Goal: Information Seeking & Learning: Check status

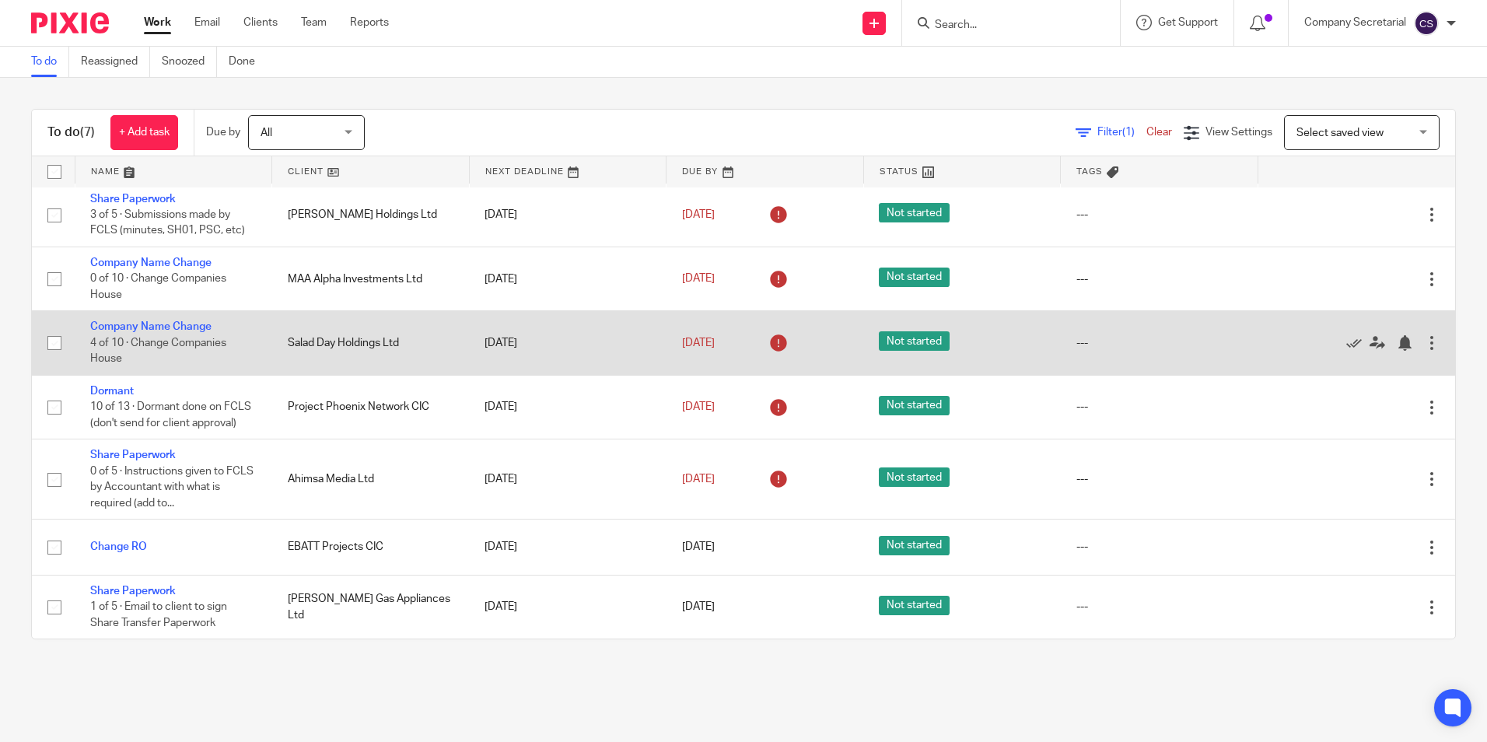
scroll to position [21, 0]
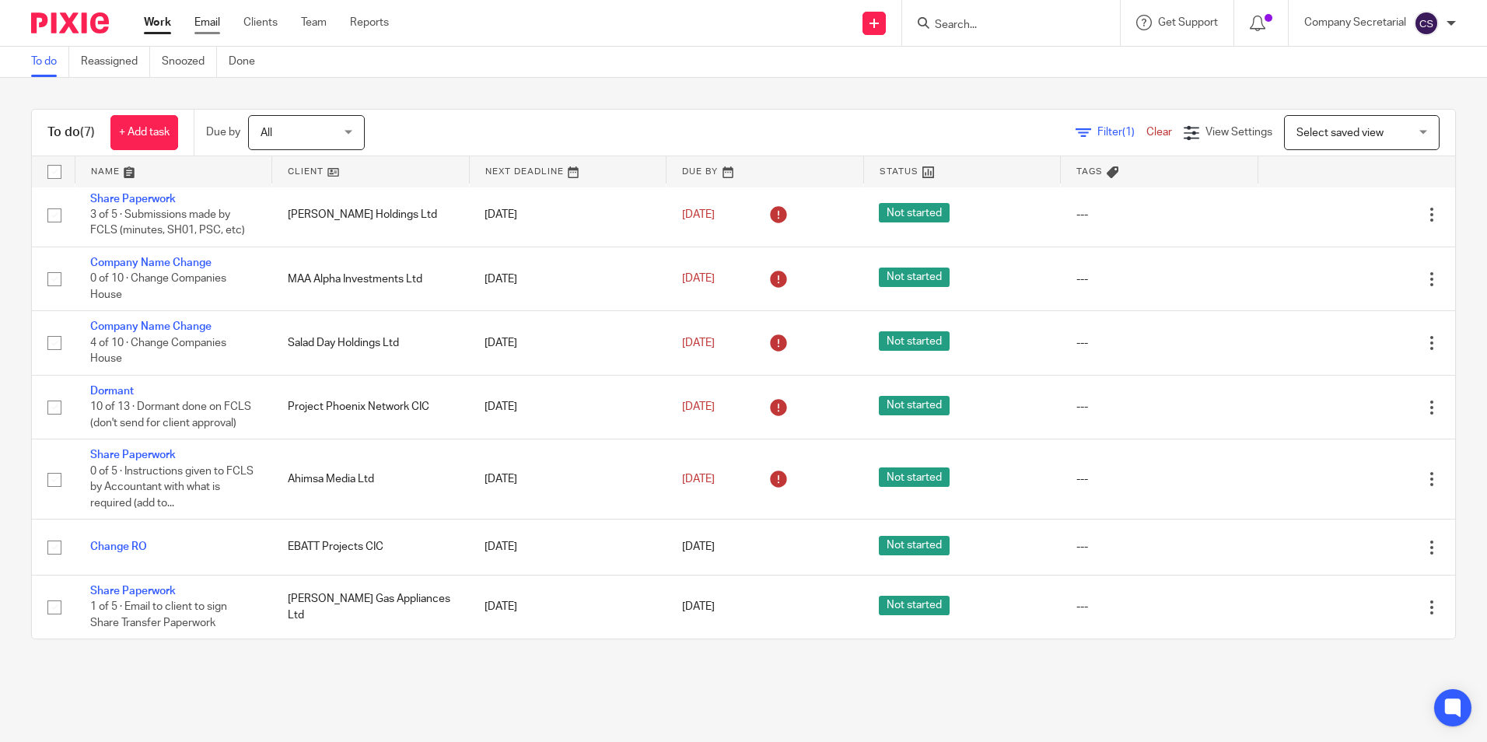
click at [206, 27] on link "Email" at bounding box center [207, 23] width 26 height 16
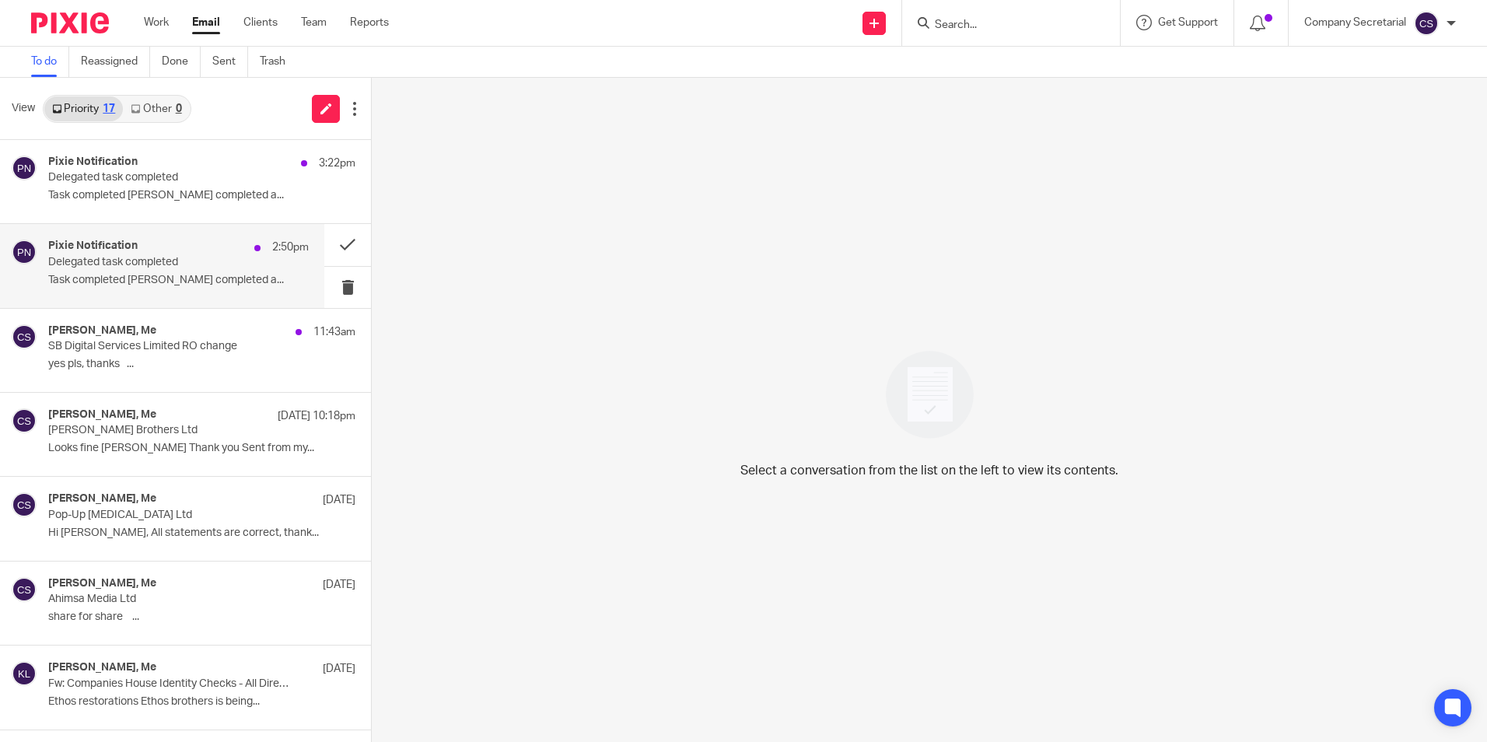
click at [141, 256] on p "Delegated task completed" at bounding box center [152, 262] width 208 height 13
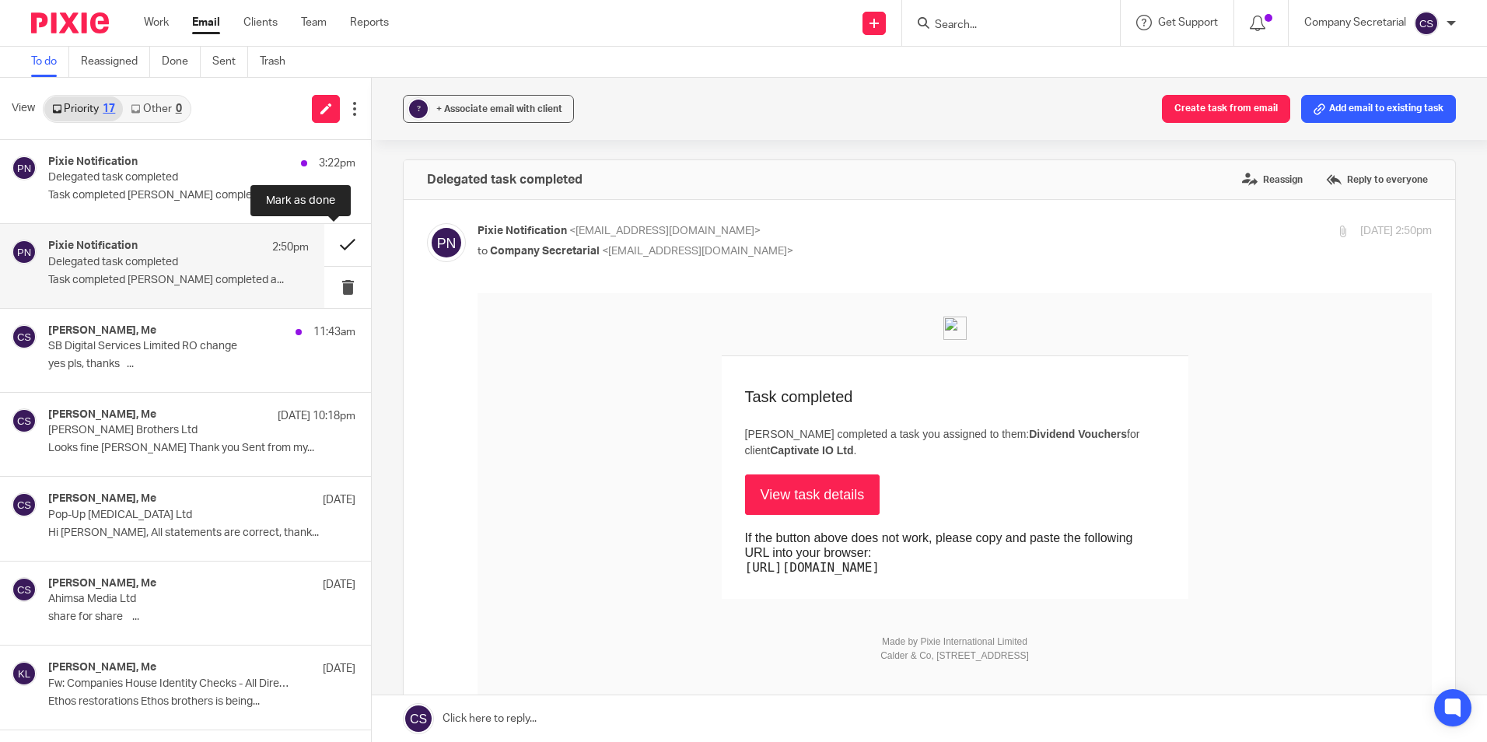
click at [330, 243] on button at bounding box center [347, 244] width 47 height 41
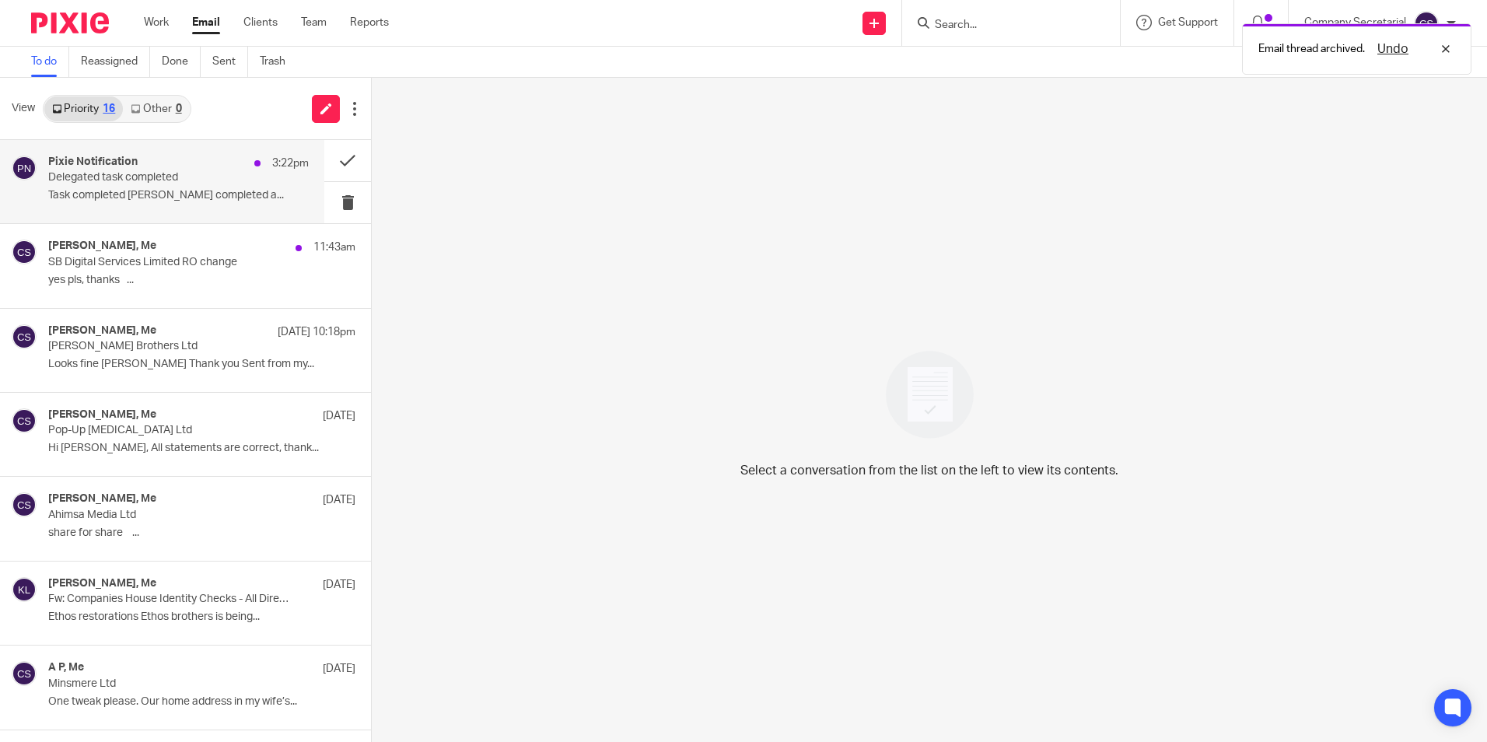
click at [159, 183] on p "Delegated task completed" at bounding box center [152, 177] width 208 height 13
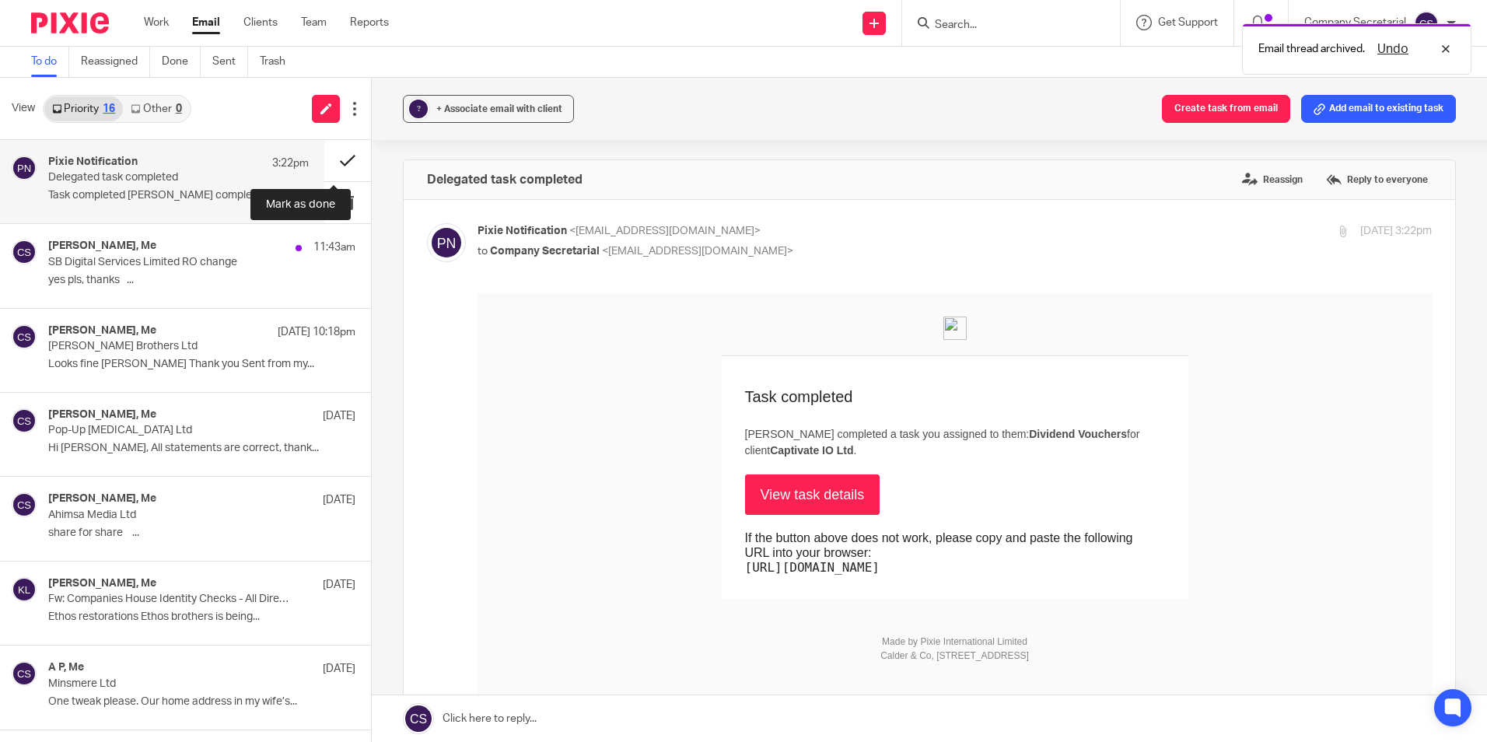
click at [337, 152] on button at bounding box center [347, 160] width 47 height 41
